Goal: Information Seeking & Learning: Learn about a topic

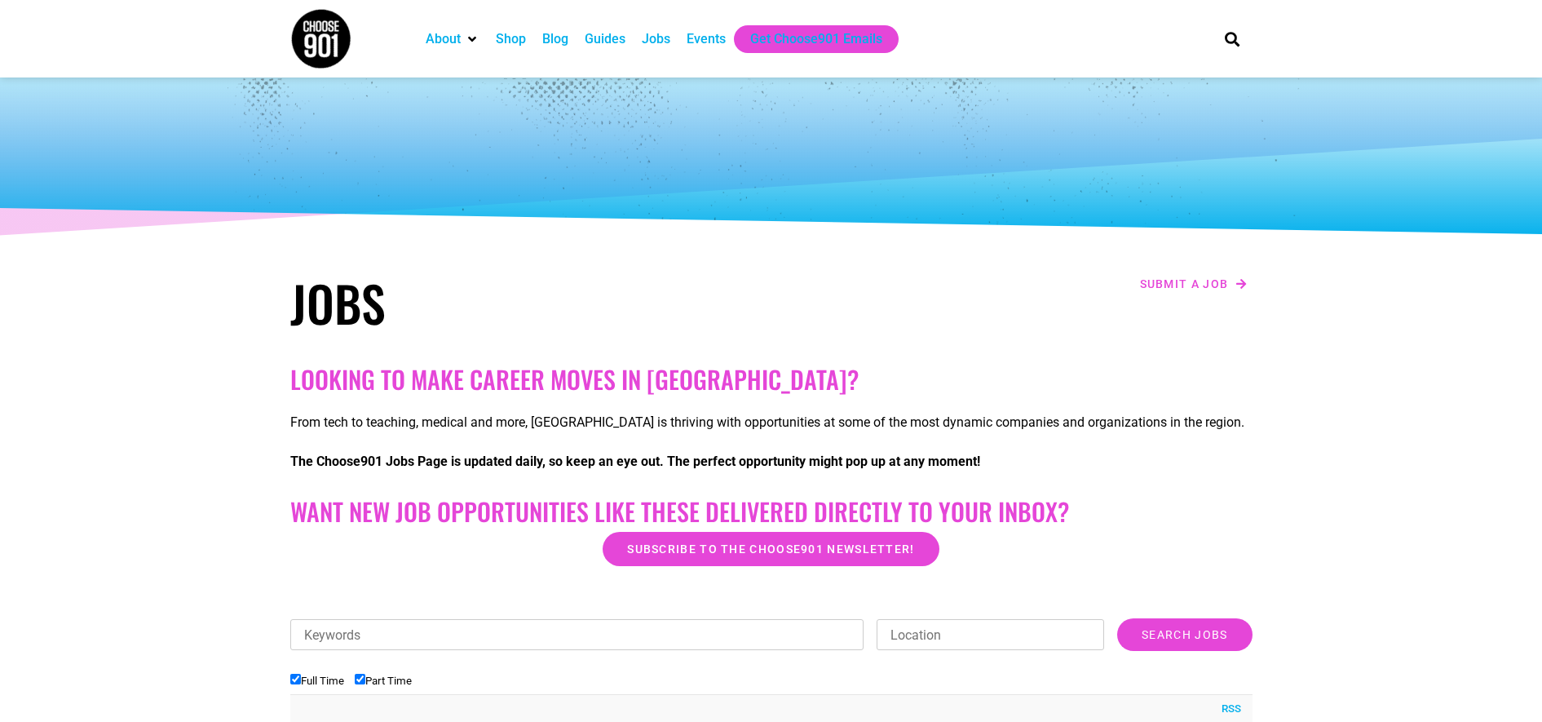
click at [754, 291] on h1 "Jobs" at bounding box center [526, 302] width 473 height 59
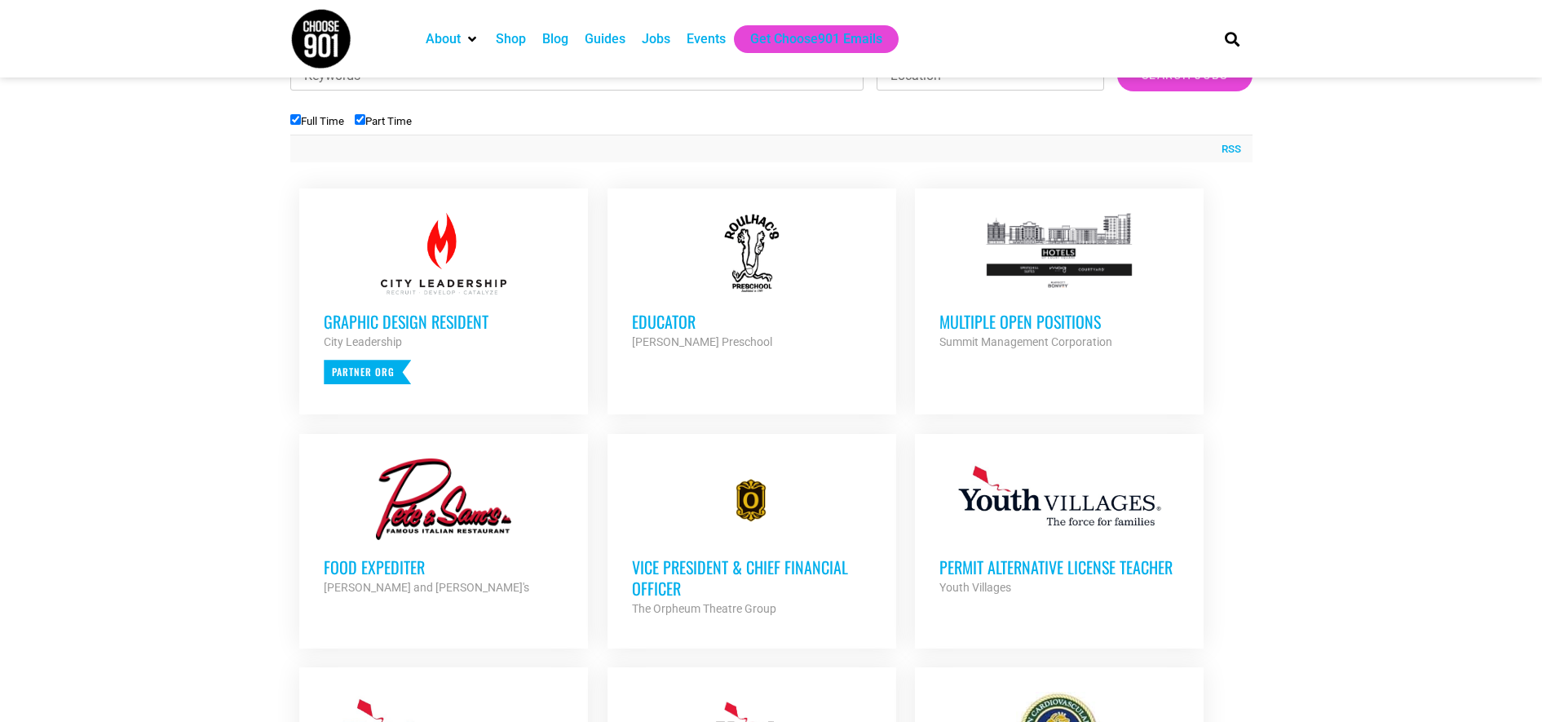
scroll to position [549, 0]
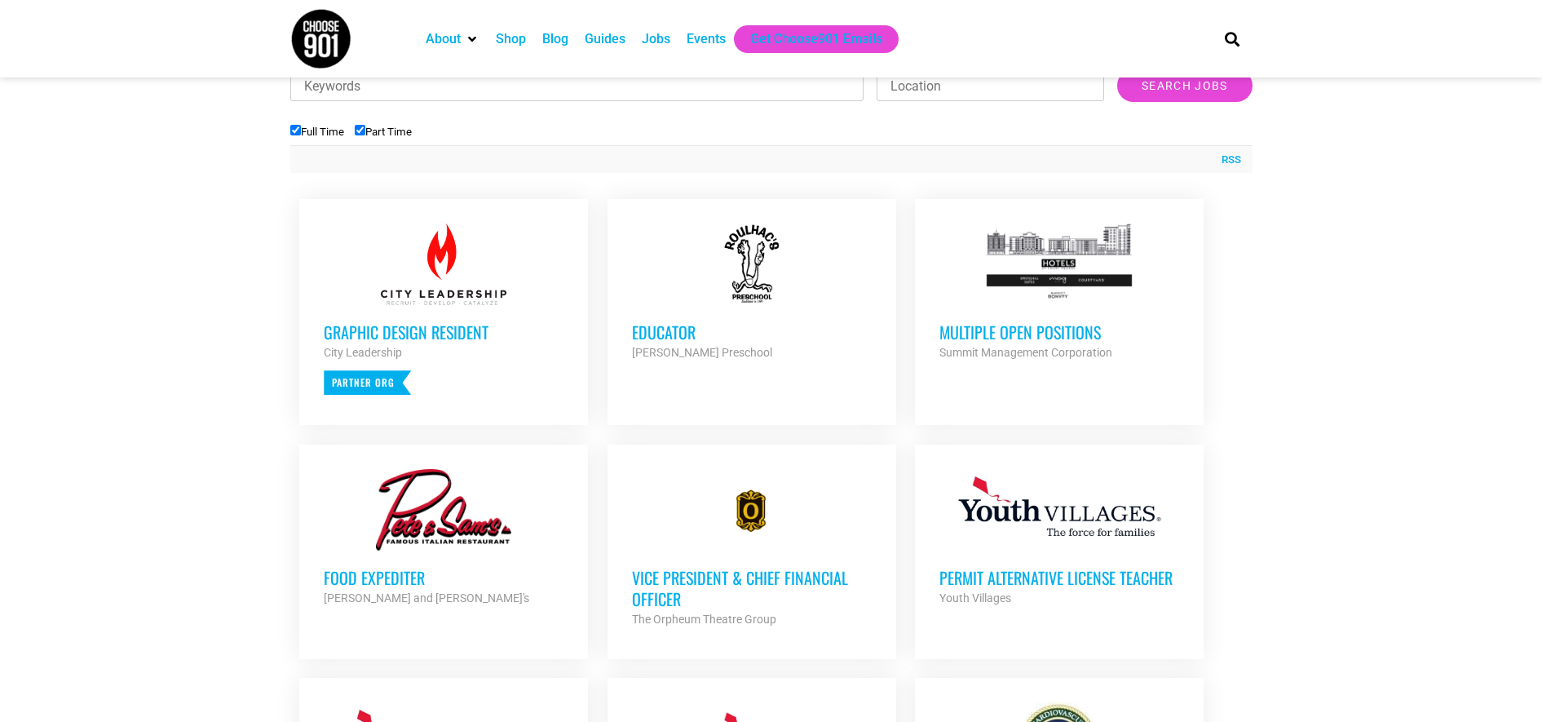
click at [360, 128] on input "Part Time" at bounding box center [360, 130] width 11 height 11
checkbox input "false"
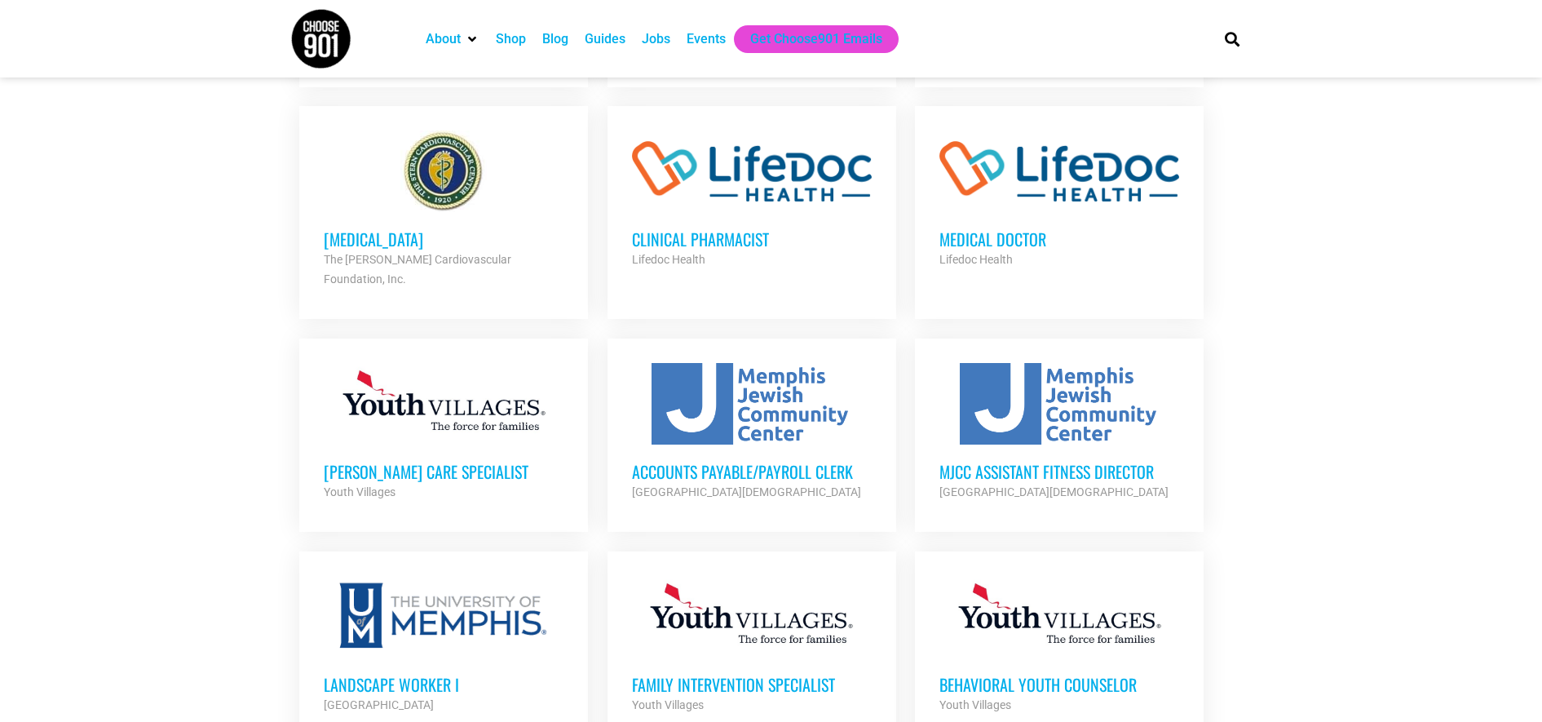
scroll to position [1092, 0]
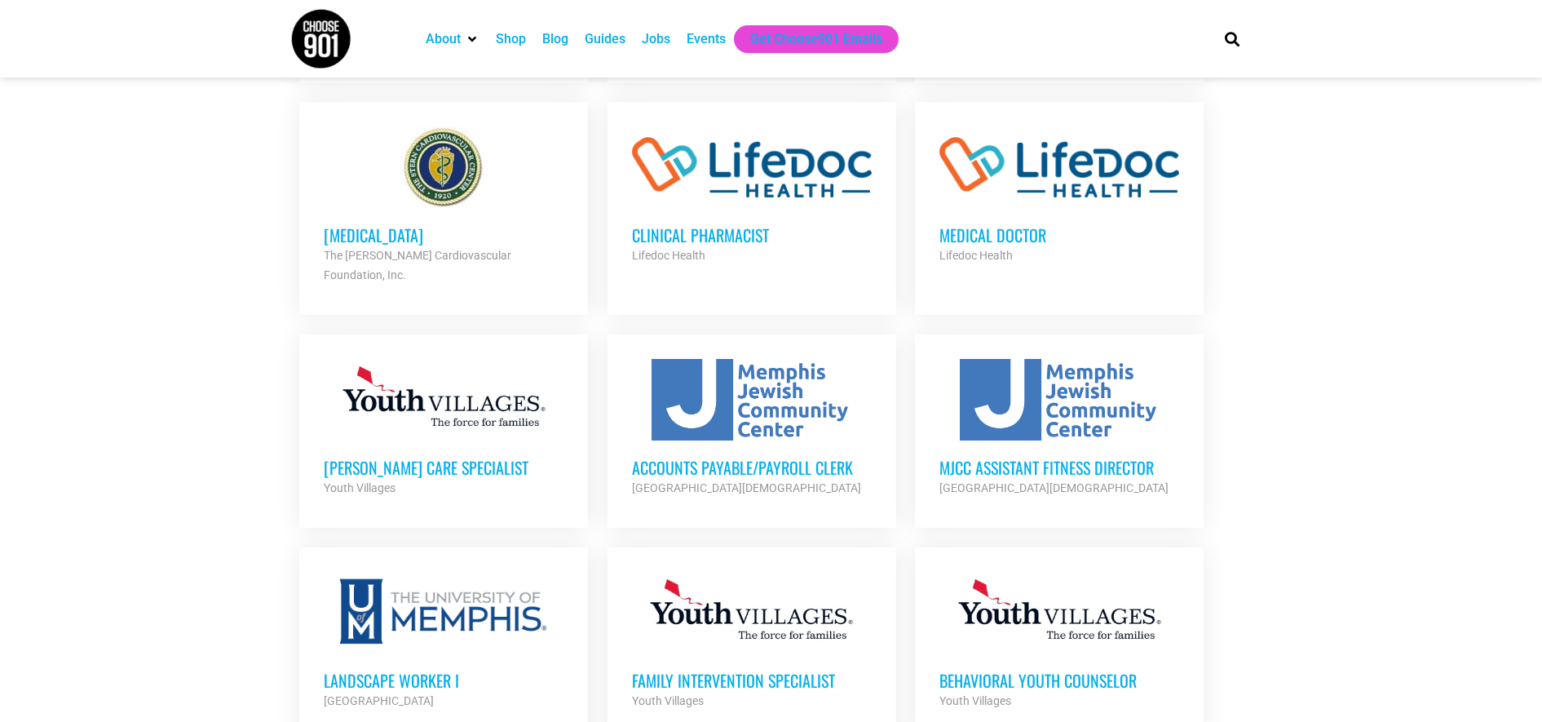
click at [1221, 438] on ul "Educator Roulhac's Preschool Partner Org Full Time Multiple Open Positions Summ…" at bounding box center [771, 441] width 962 height 1590
click at [1361, 370] on section "Looking to make career moves in Memphis? From tech to teaching, medical and mor…" at bounding box center [771, 280] width 1542 height 2030
click at [1282, 422] on section "Looking to make career moves in Memphis? From tech to teaching, medical and mor…" at bounding box center [771, 280] width 1542 height 2030
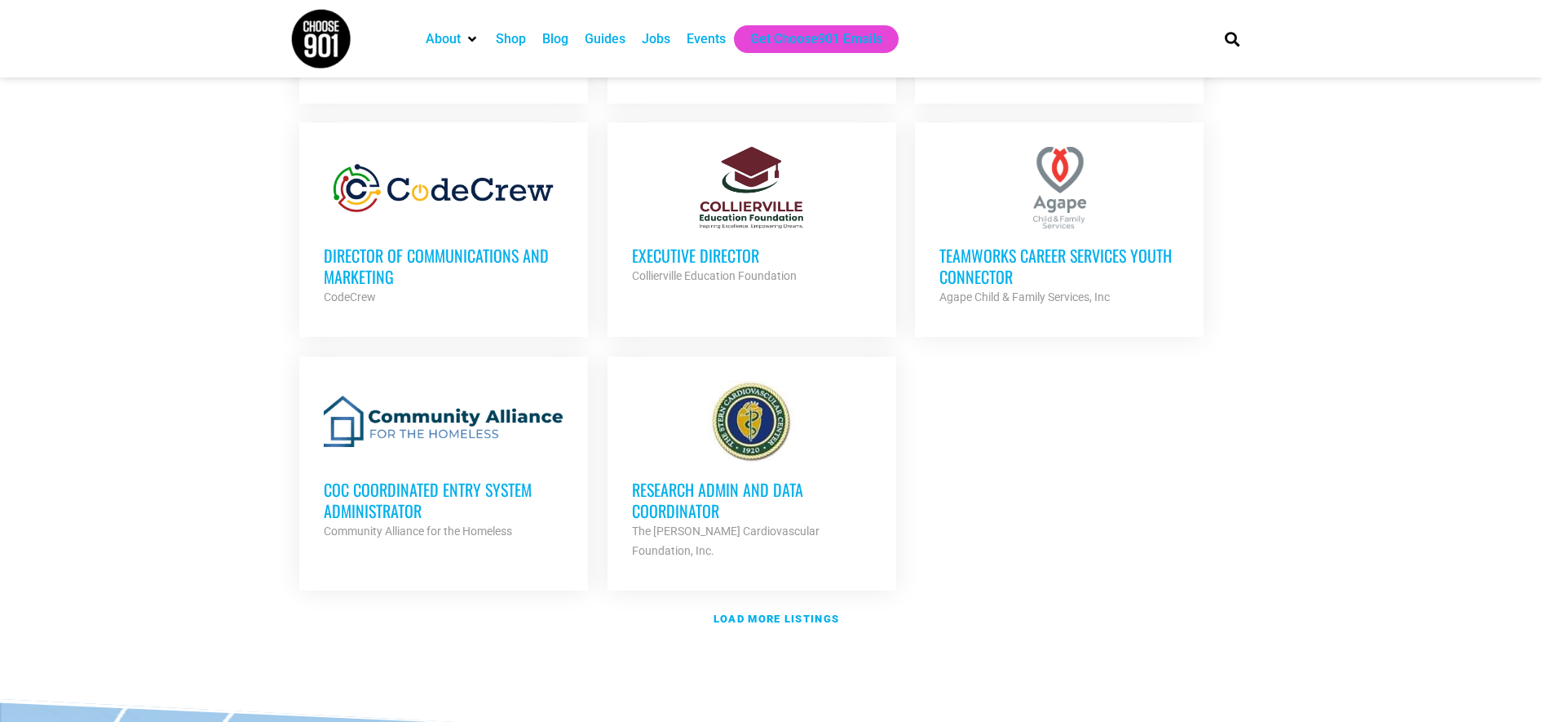
scroll to position [1750, 0]
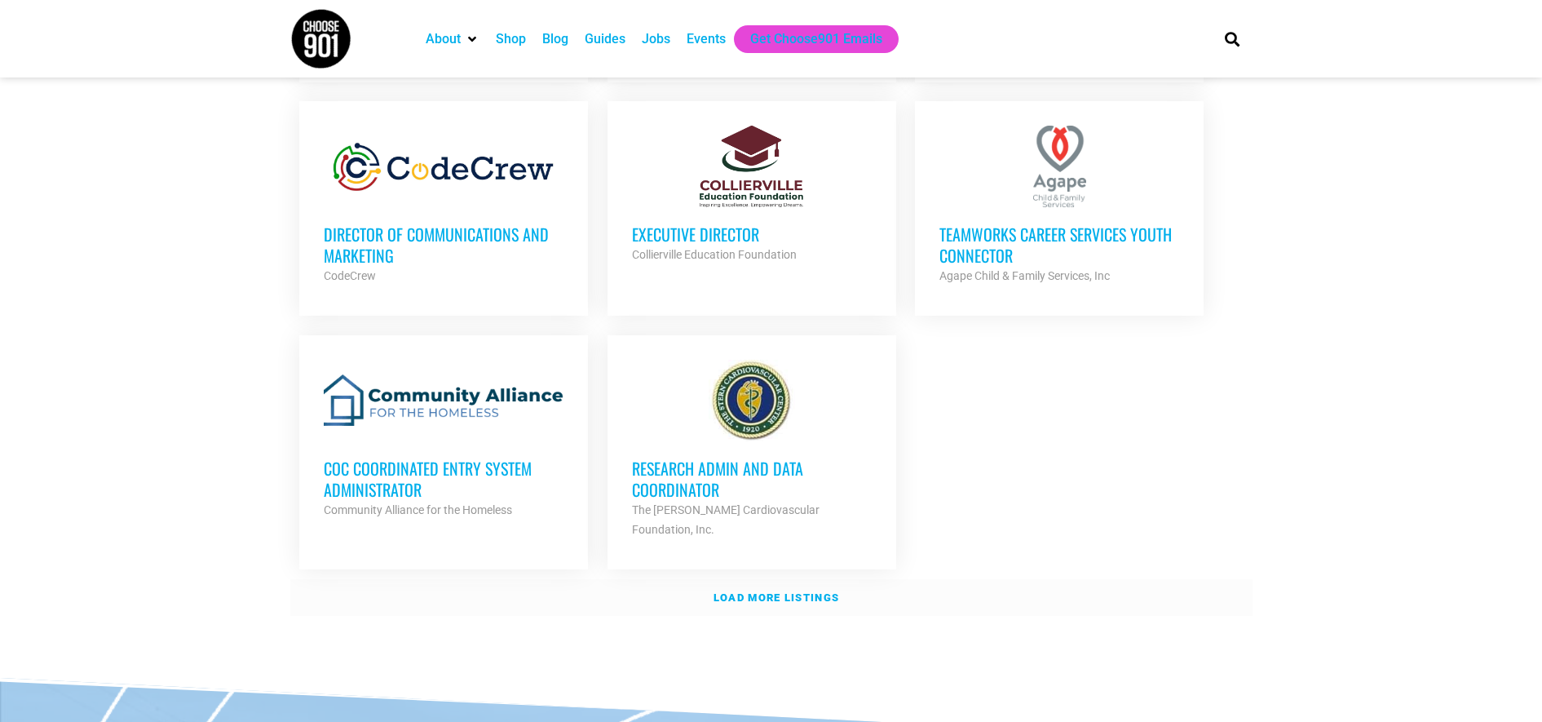
click at [800, 591] on strong "Load more listings" at bounding box center [776, 597] width 126 height 12
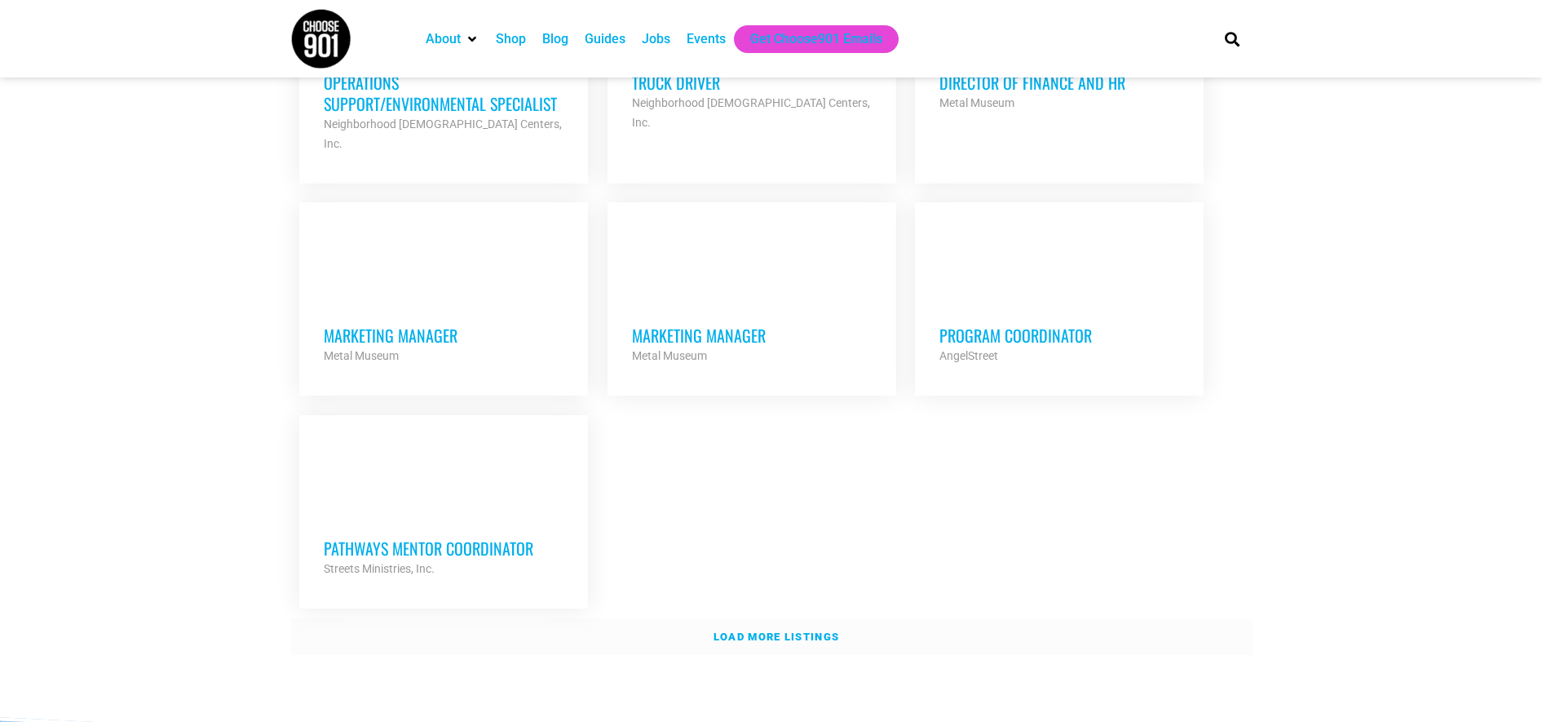
scroll to position [3323, 0]
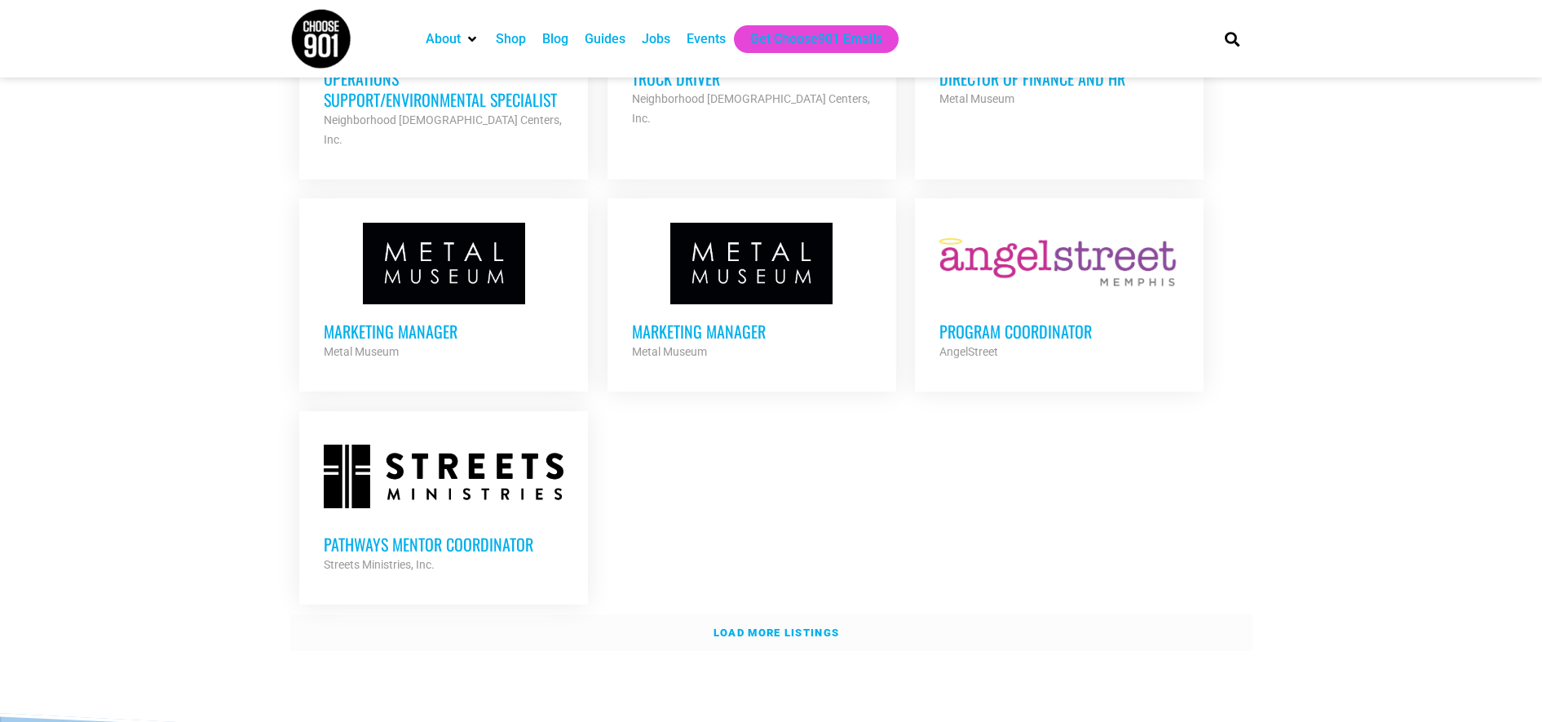
click at [761, 614] on link "Load more listings" at bounding box center [771, 633] width 962 height 38
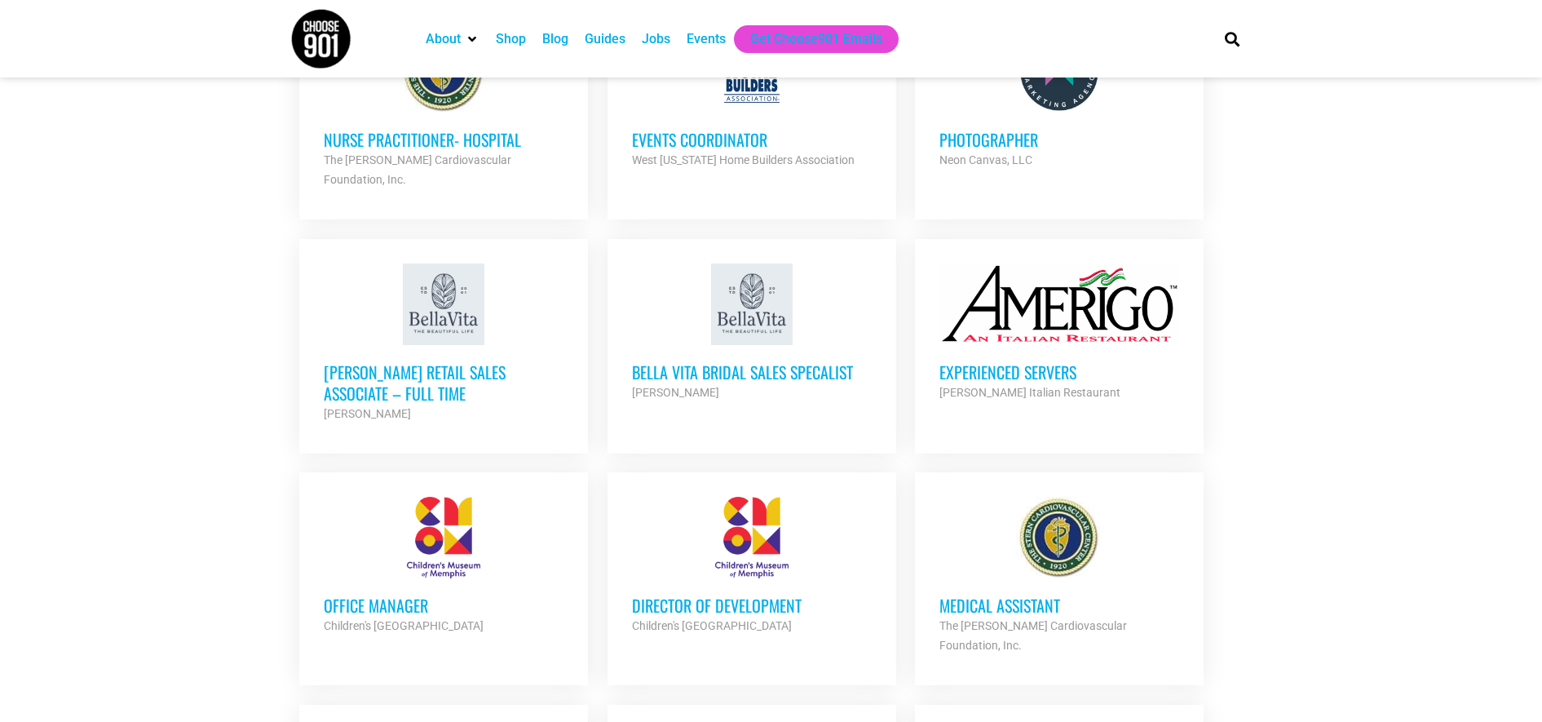
scroll to position [2328, 0]
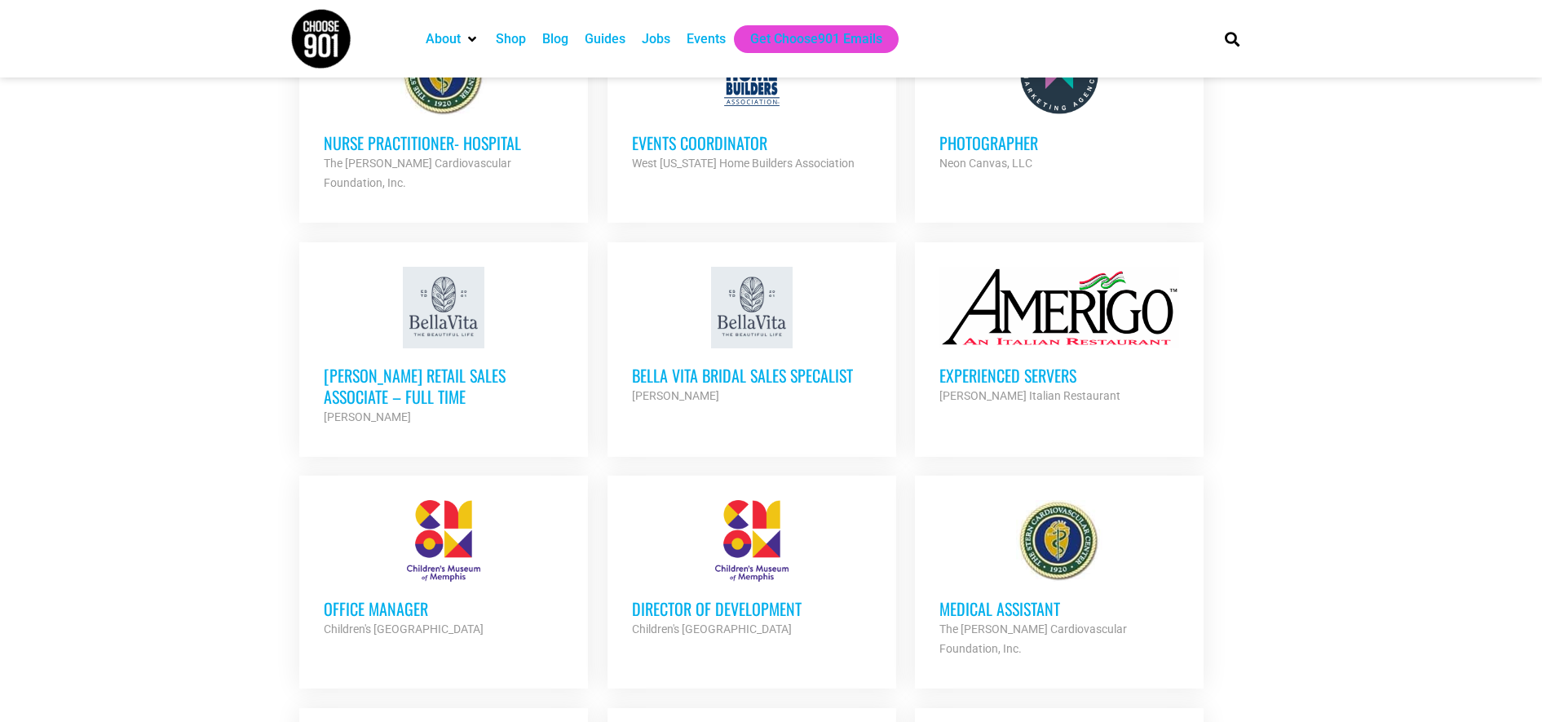
click at [112, 157] on section "Looking to make career moves in Memphis? From tech to teaching, medical and mor…" at bounding box center [771, 62] width 1542 height 4069
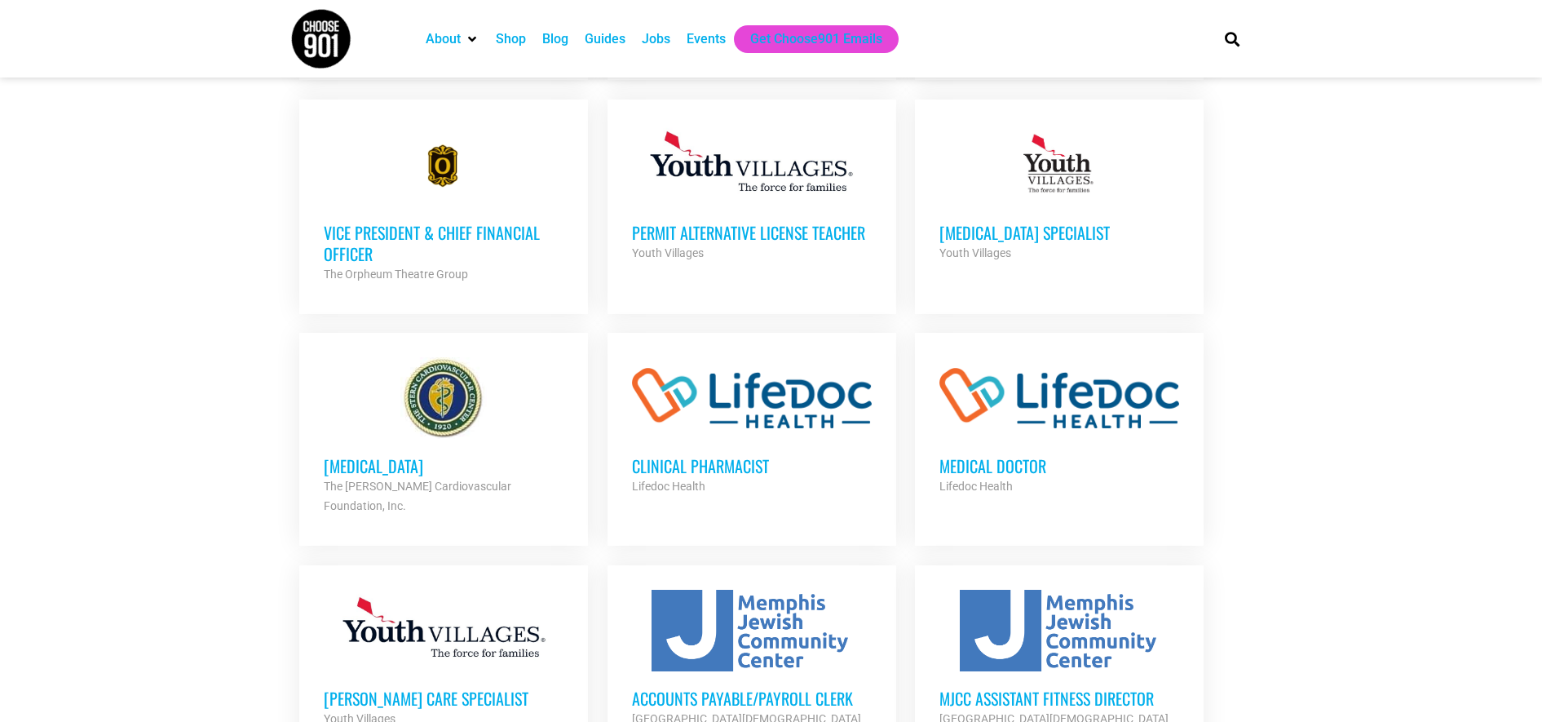
scroll to position [859, 0]
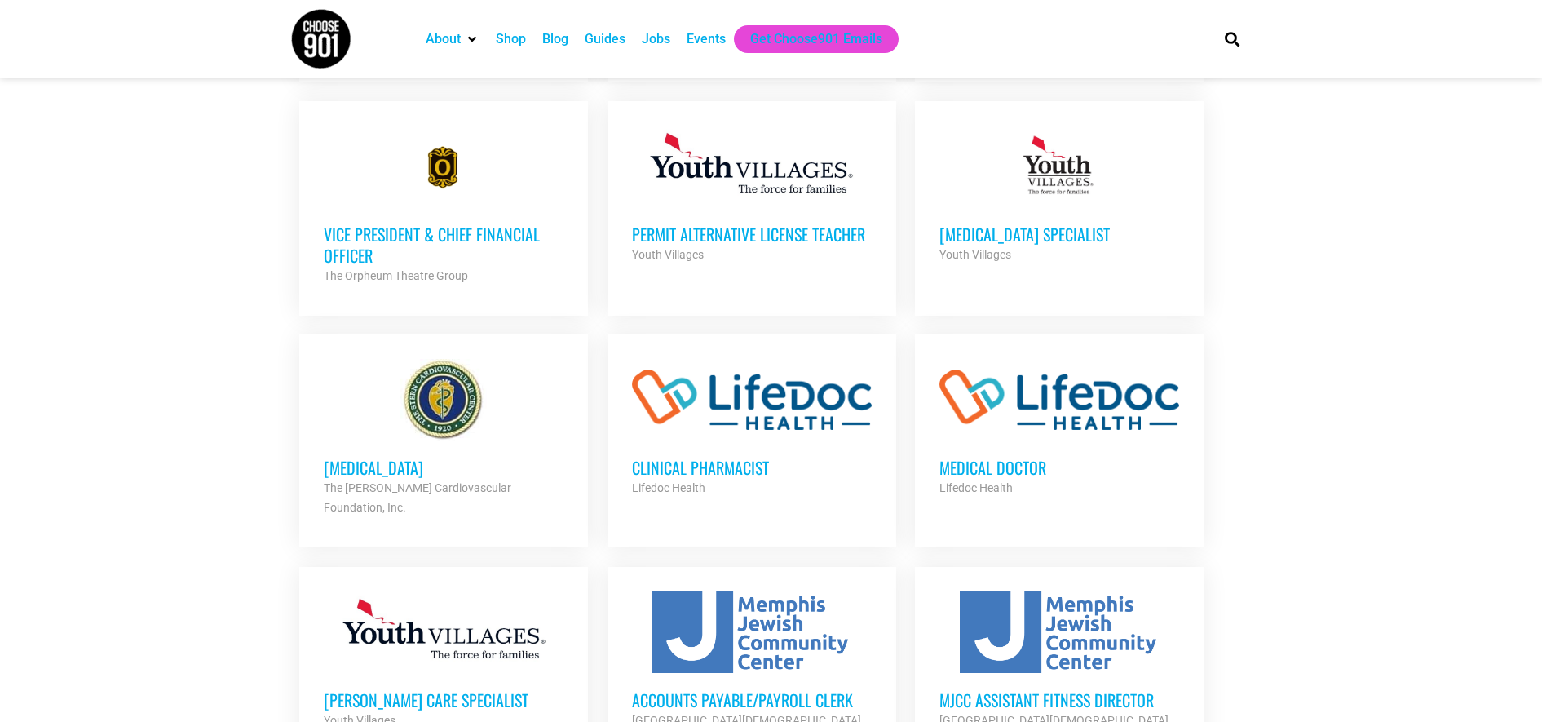
click at [383, 484] on strong "The [PERSON_NAME] Cardiovascular Foundation, Inc." at bounding box center [418, 497] width 188 height 33
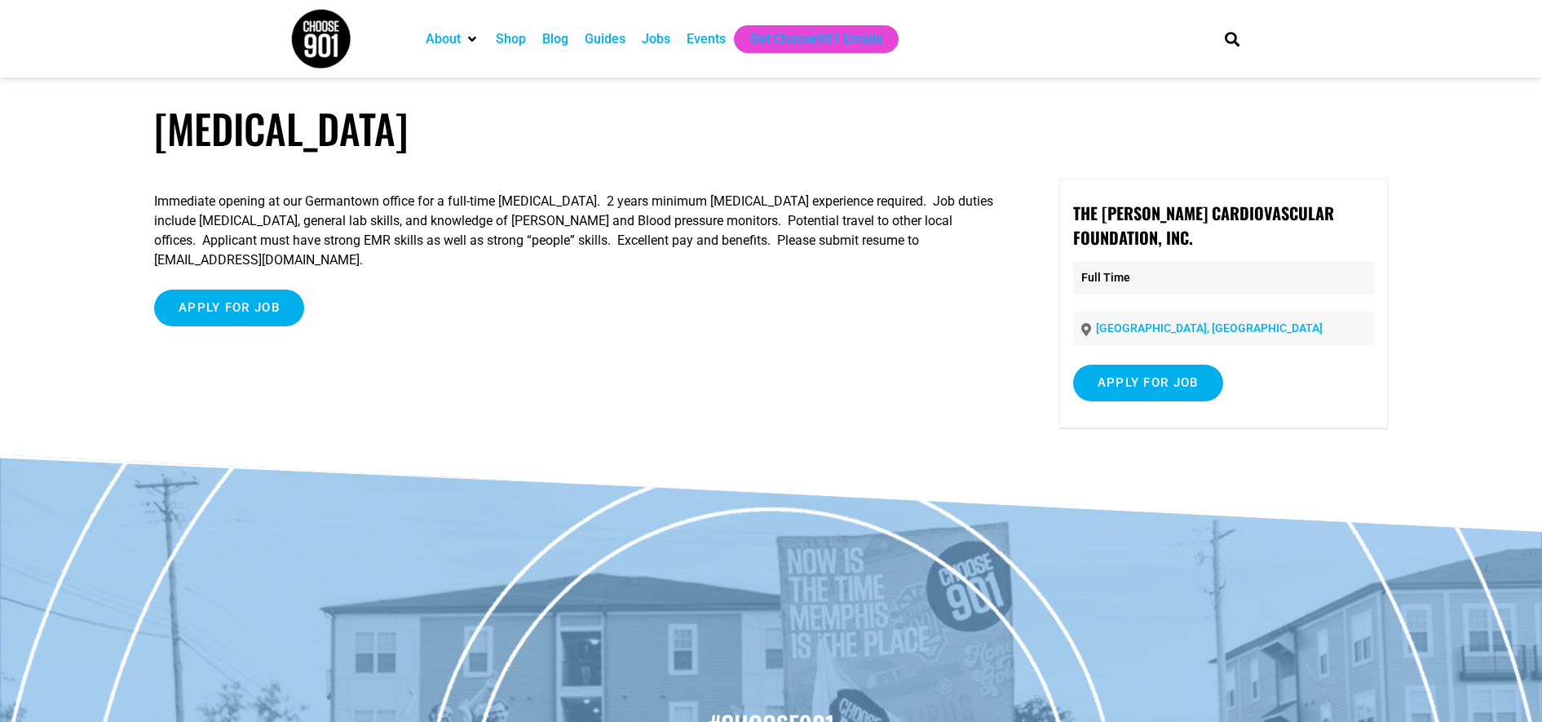
click at [484, 402] on div "Immediate opening at our Germantown office for a full-time Phlebotomist. 2 year…" at bounding box center [575, 307] width 843 height 256
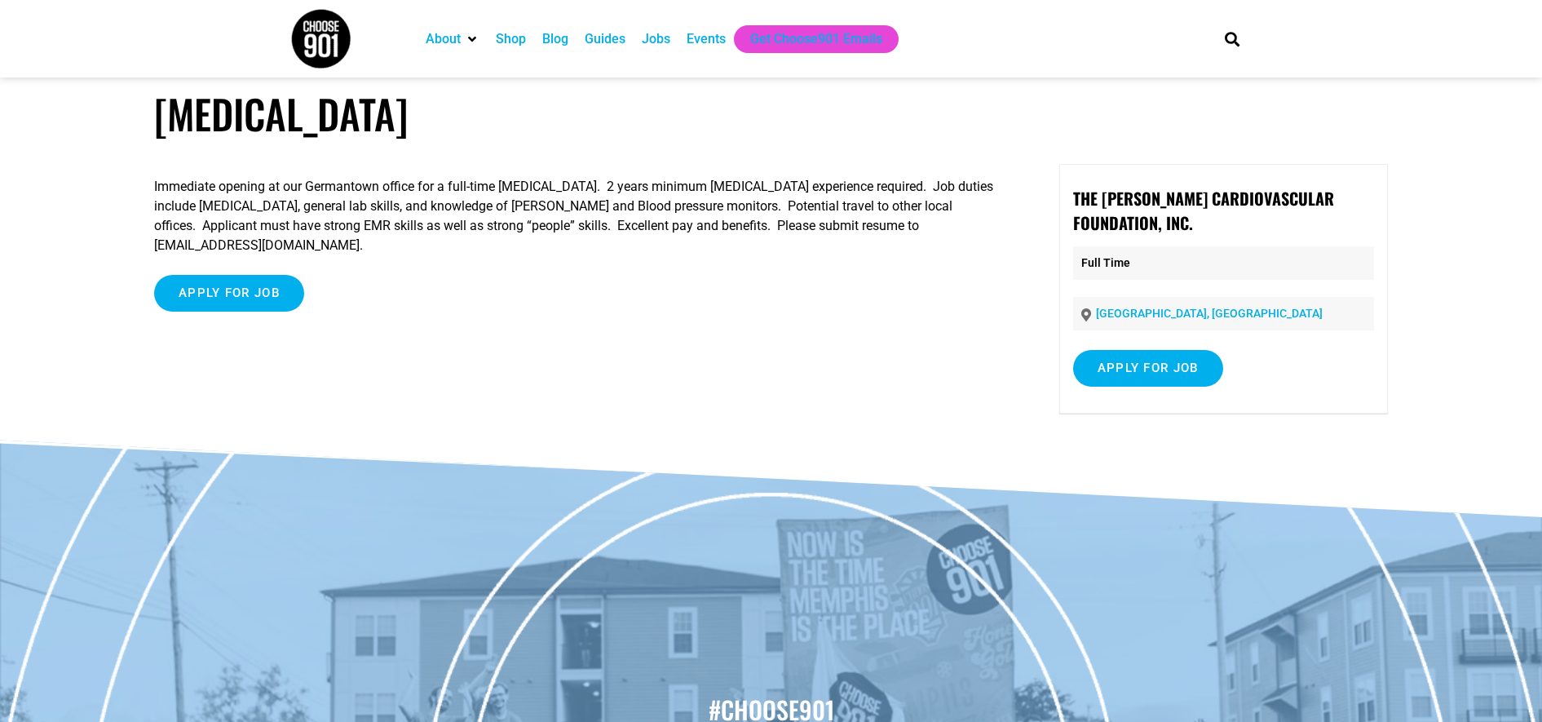
scroll to position [2, 0]
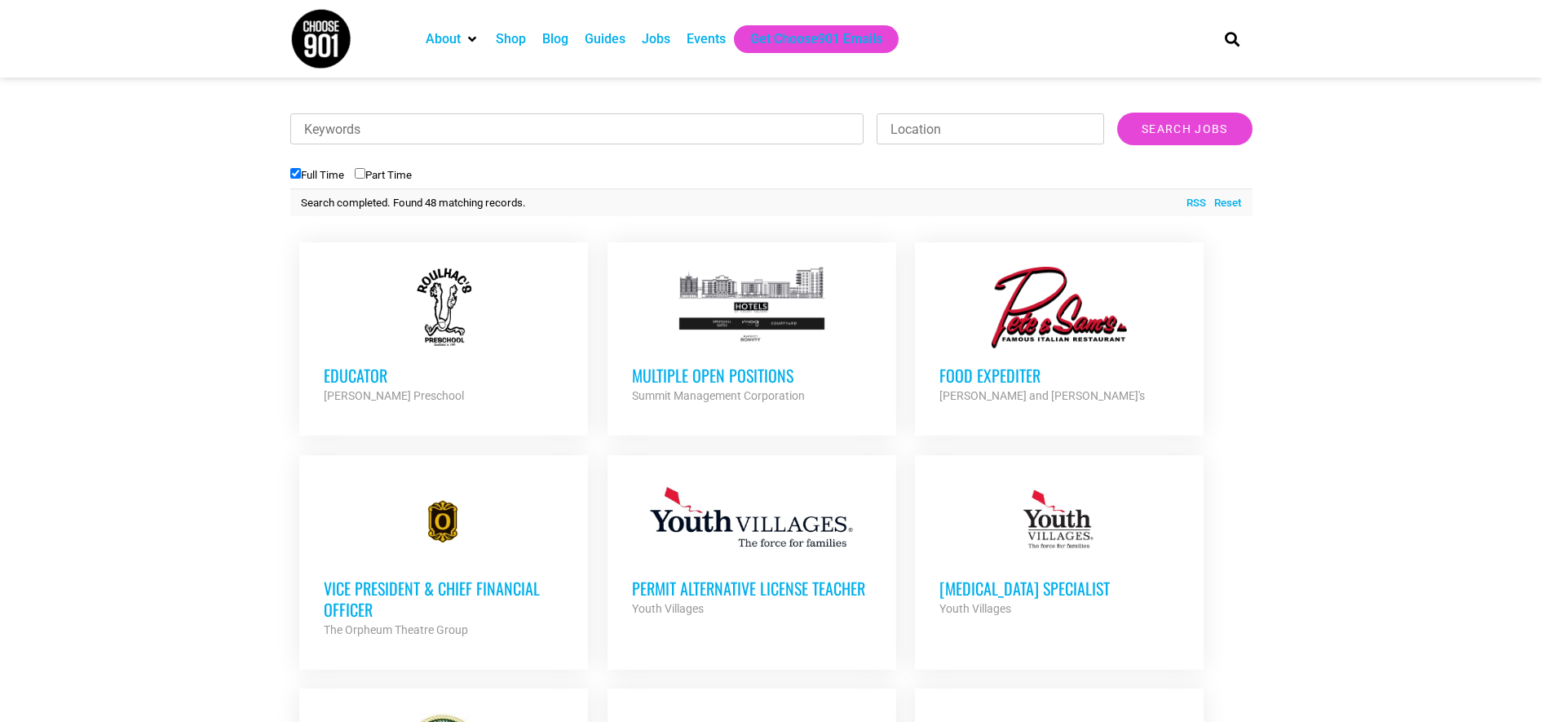
scroll to position [508, 0]
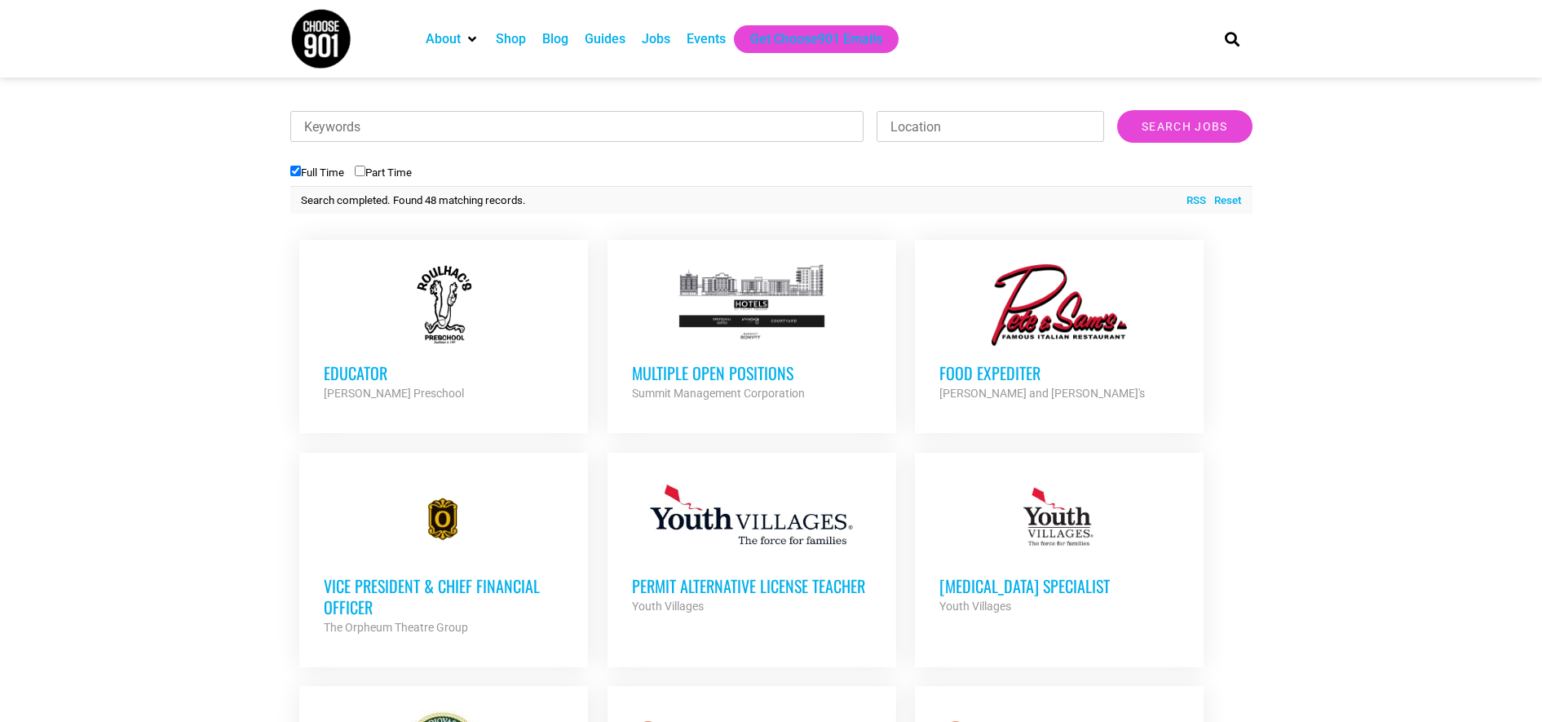
click at [735, 384] on div "Summit Management Corporation" at bounding box center [752, 393] width 240 height 20
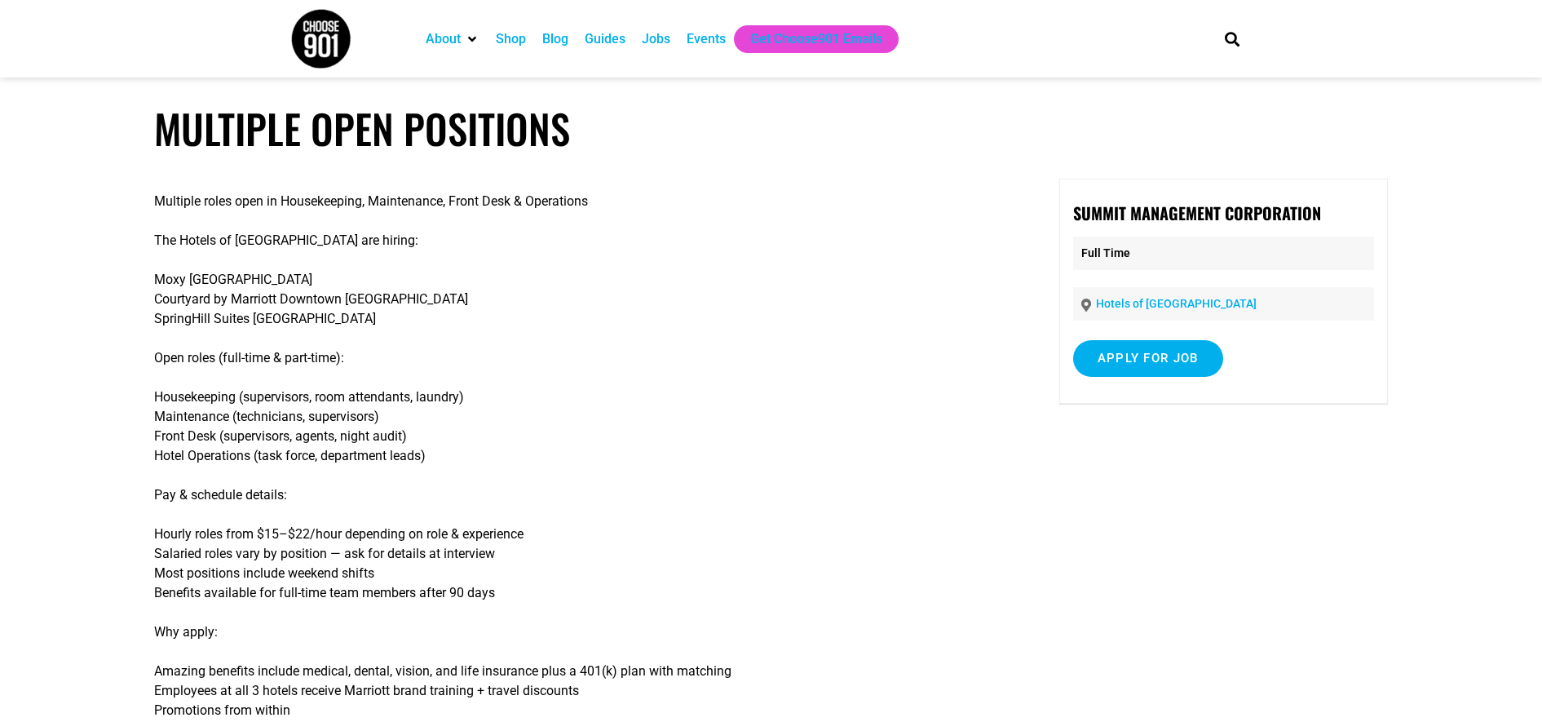
click at [656, 45] on div "Jobs" at bounding box center [656, 39] width 29 height 20
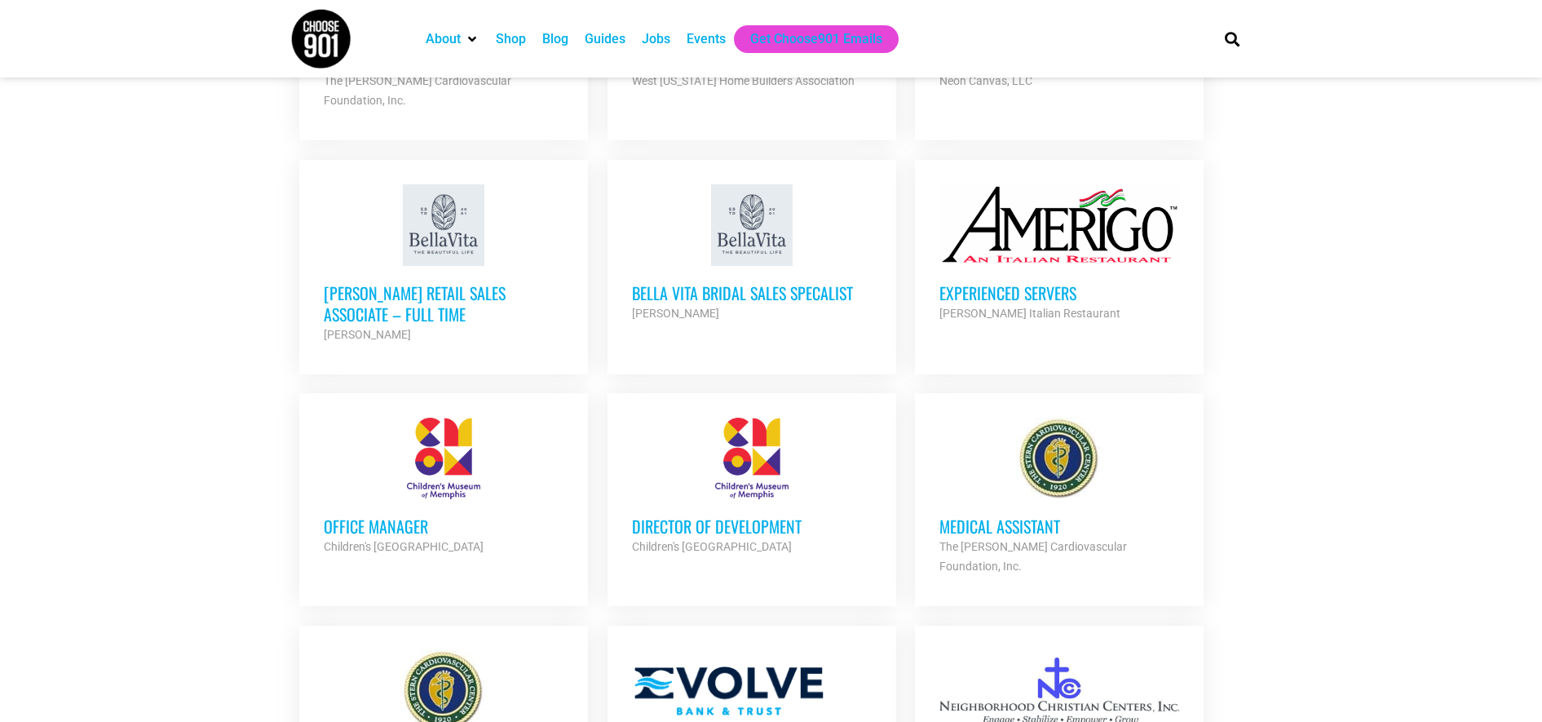
scroll to position [2415, 0]
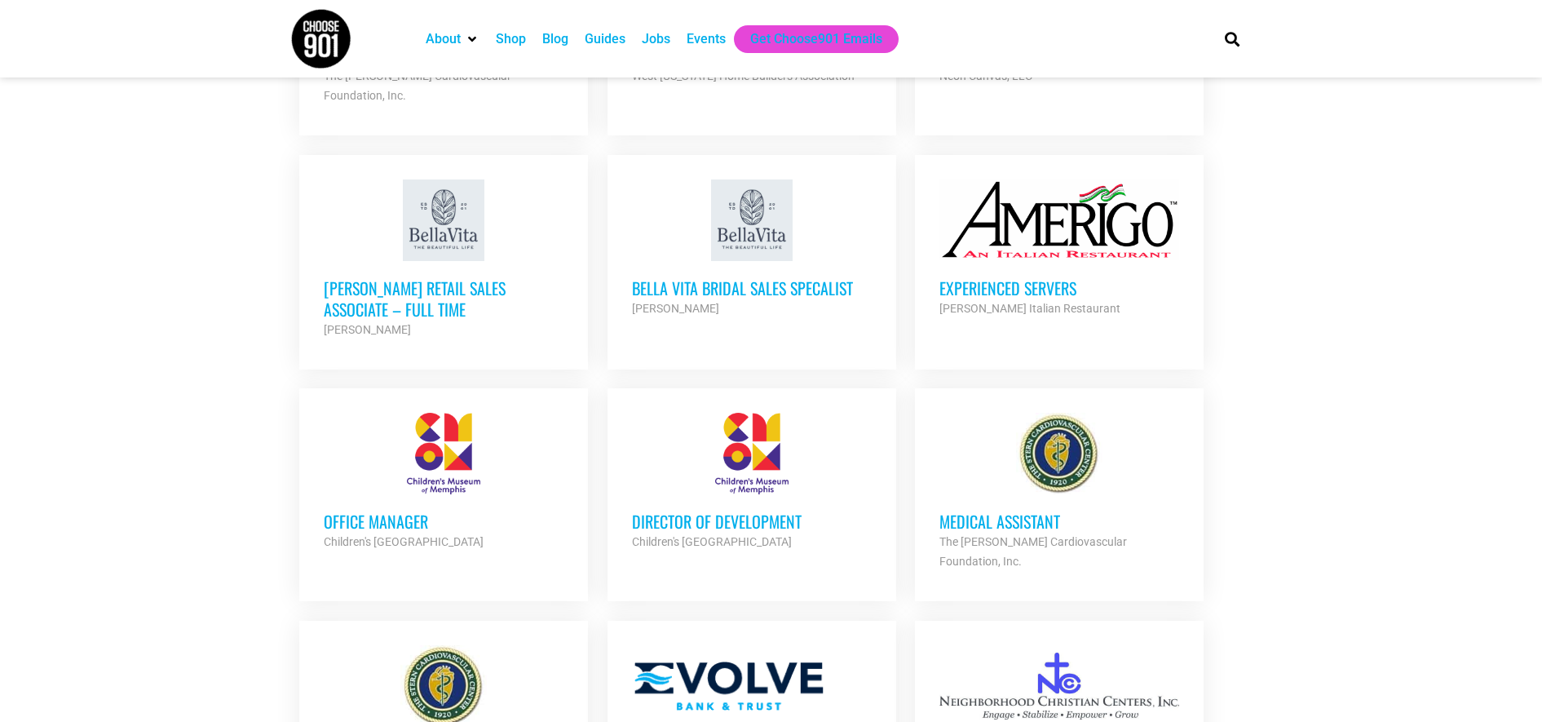
click at [1003, 535] on strong "The [PERSON_NAME] Cardiovascular Foundation, Inc." at bounding box center [1033, 551] width 188 height 33
